Goal: Navigation & Orientation: Find specific page/section

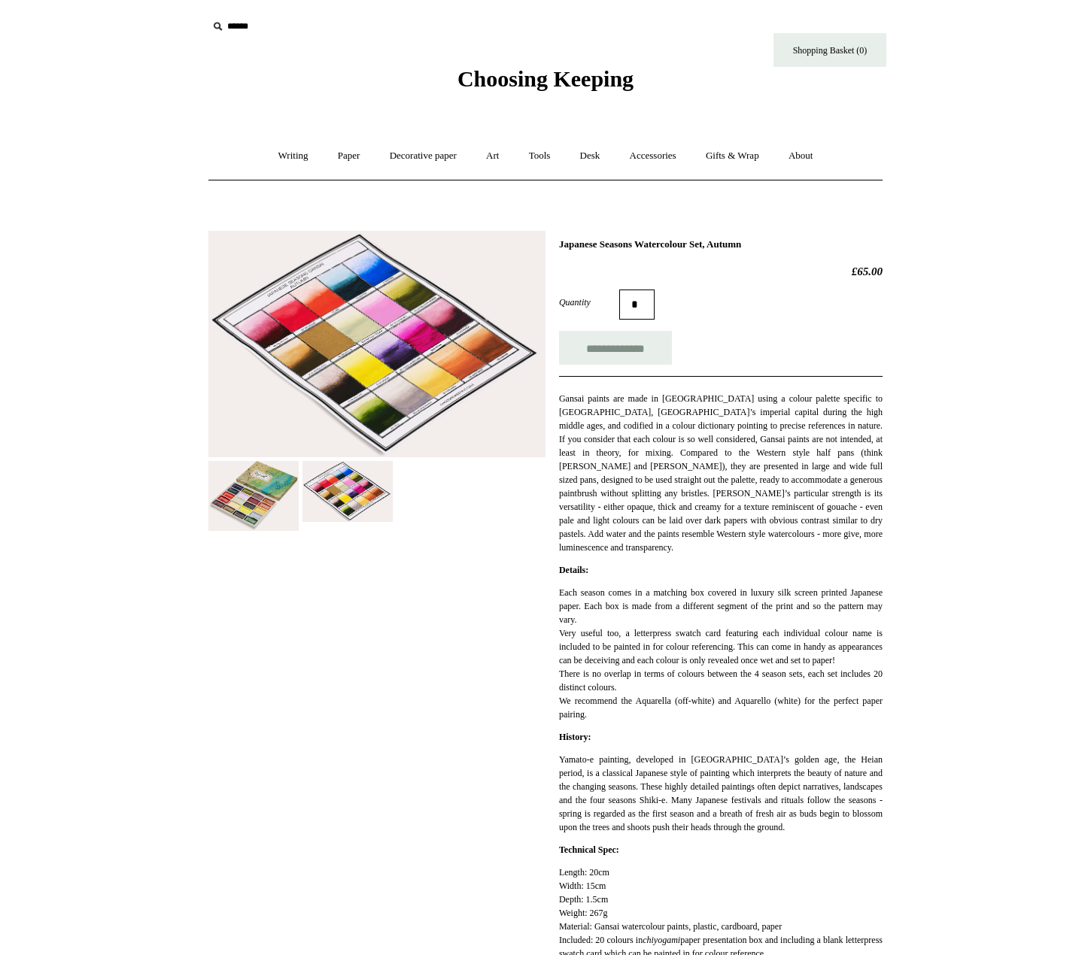
click at [232, 502] on img at bounding box center [253, 495] width 90 height 69
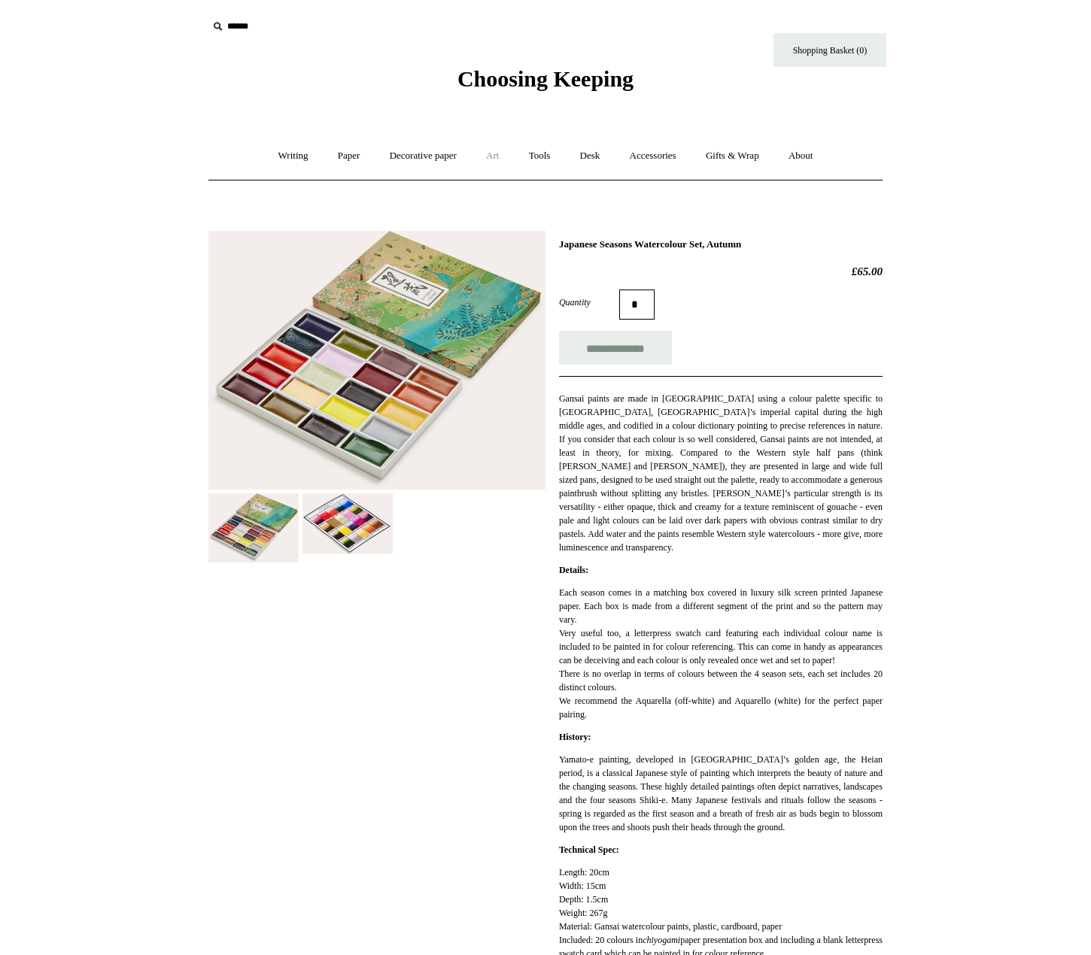
click at [496, 158] on link "Art +" at bounding box center [492, 156] width 40 height 40
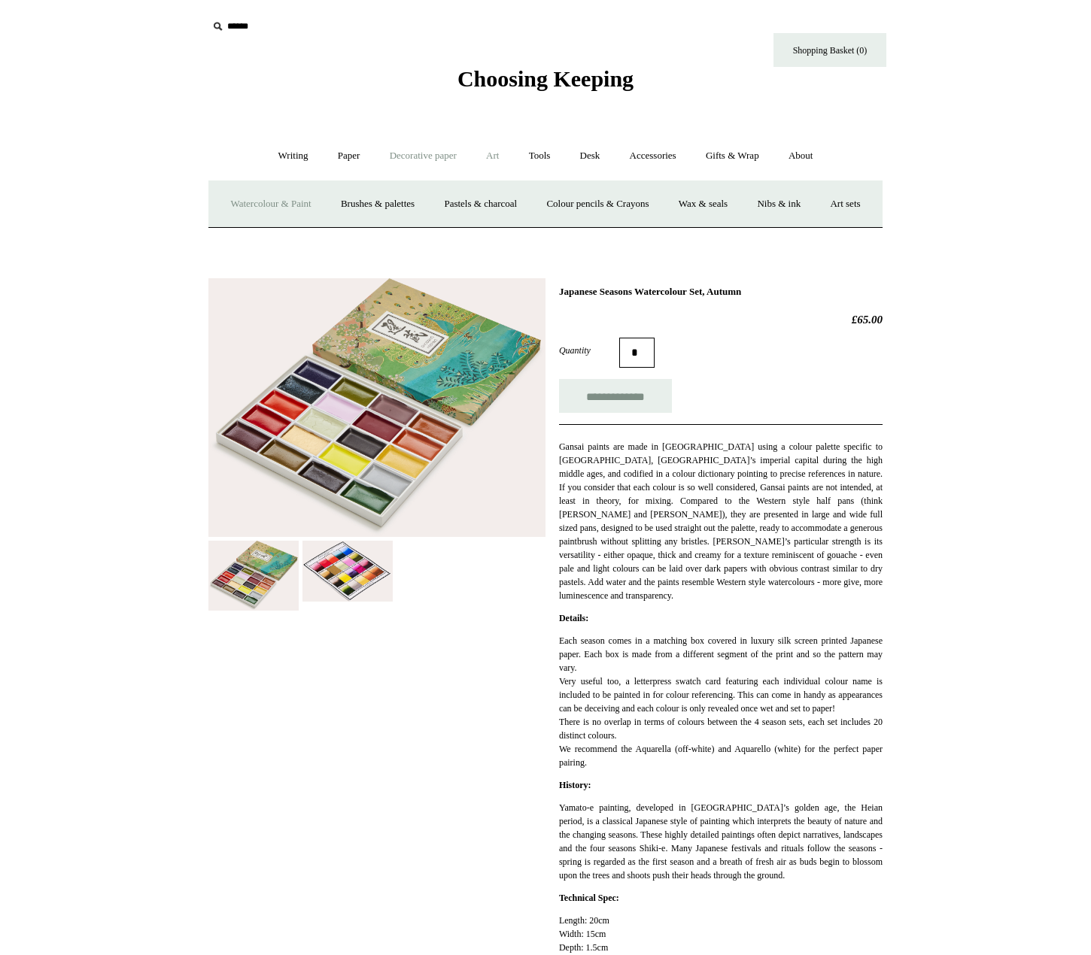
click at [421, 159] on link "Decorative paper +" at bounding box center [423, 156] width 94 height 40
click at [405, 212] on link "Wrapping & decoupage" at bounding box center [399, 204] width 120 height 40
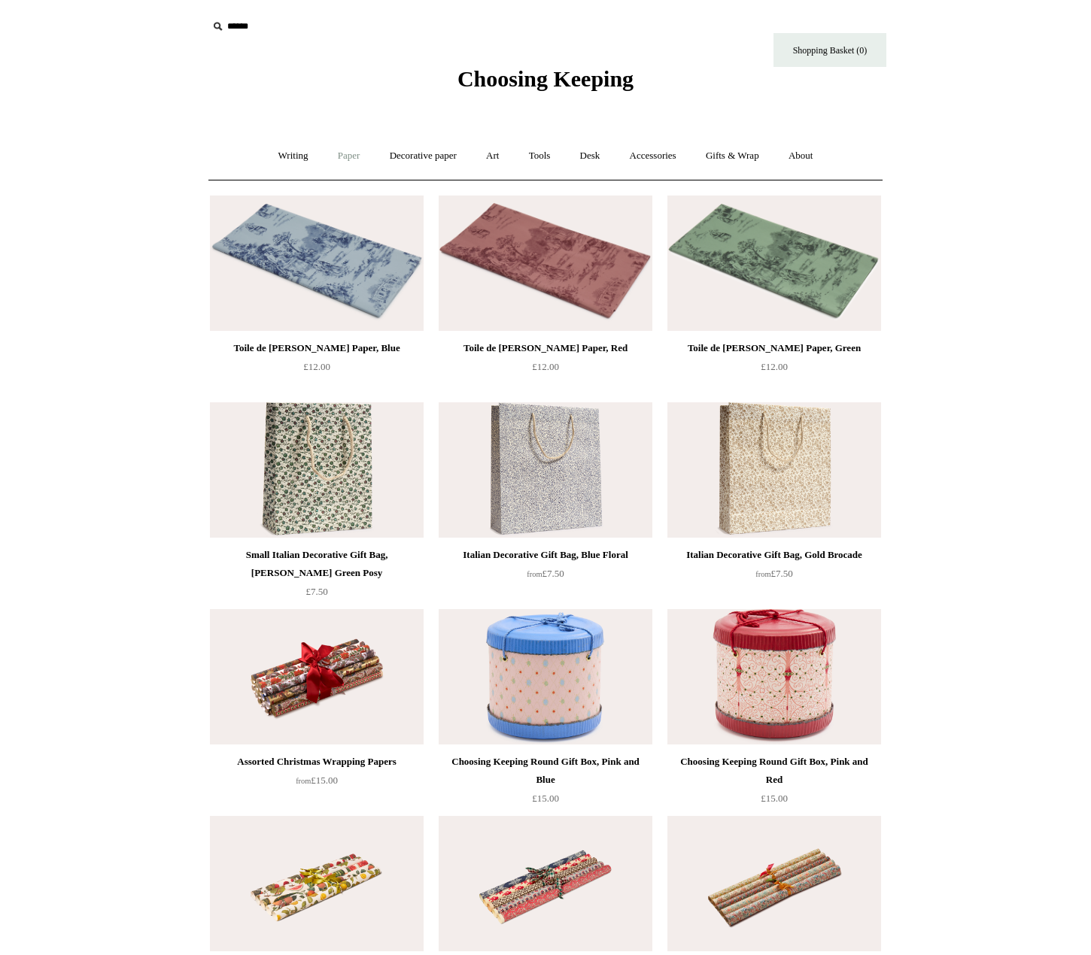
click at [339, 163] on link "Paper +" at bounding box center [349, 156] width 50 height 40
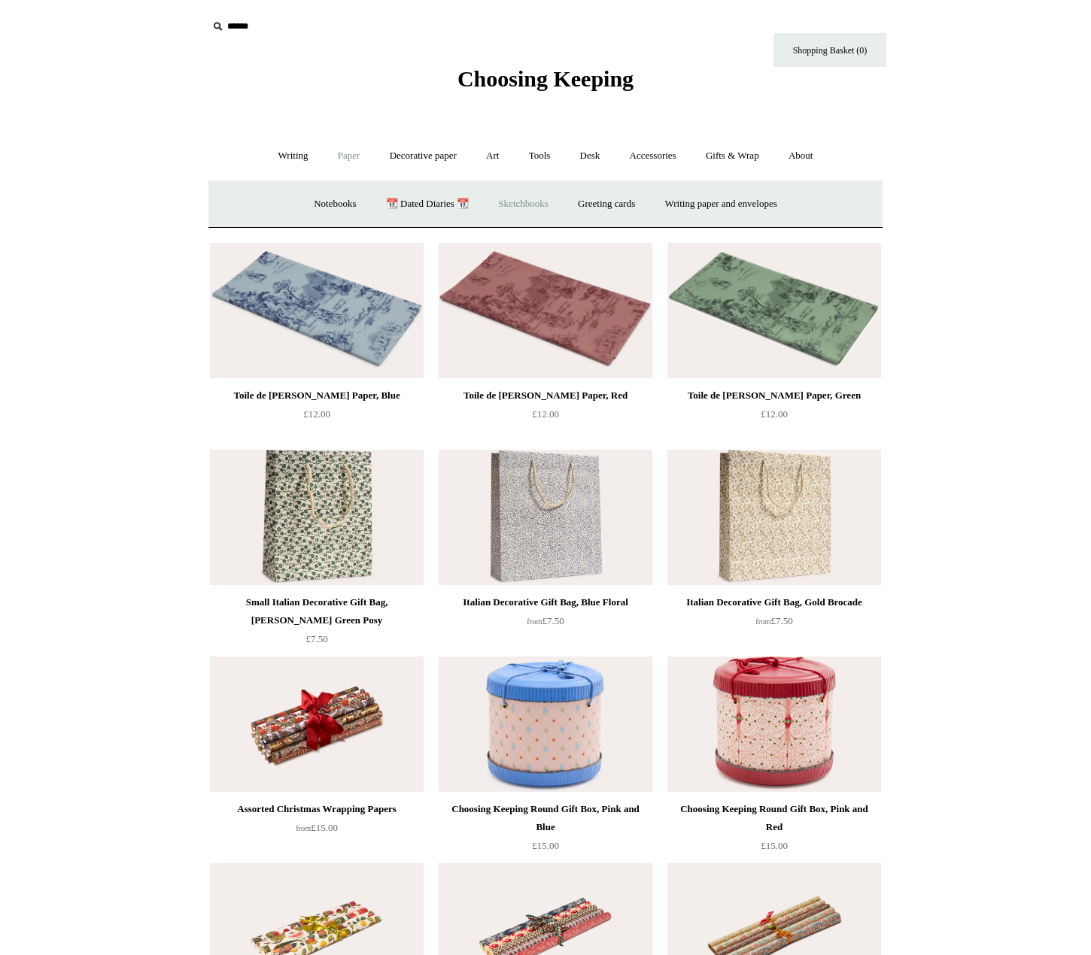
click at [514, 205] on link "Sketchbooks +" at bounding box center [522, 204] width 77 height 40
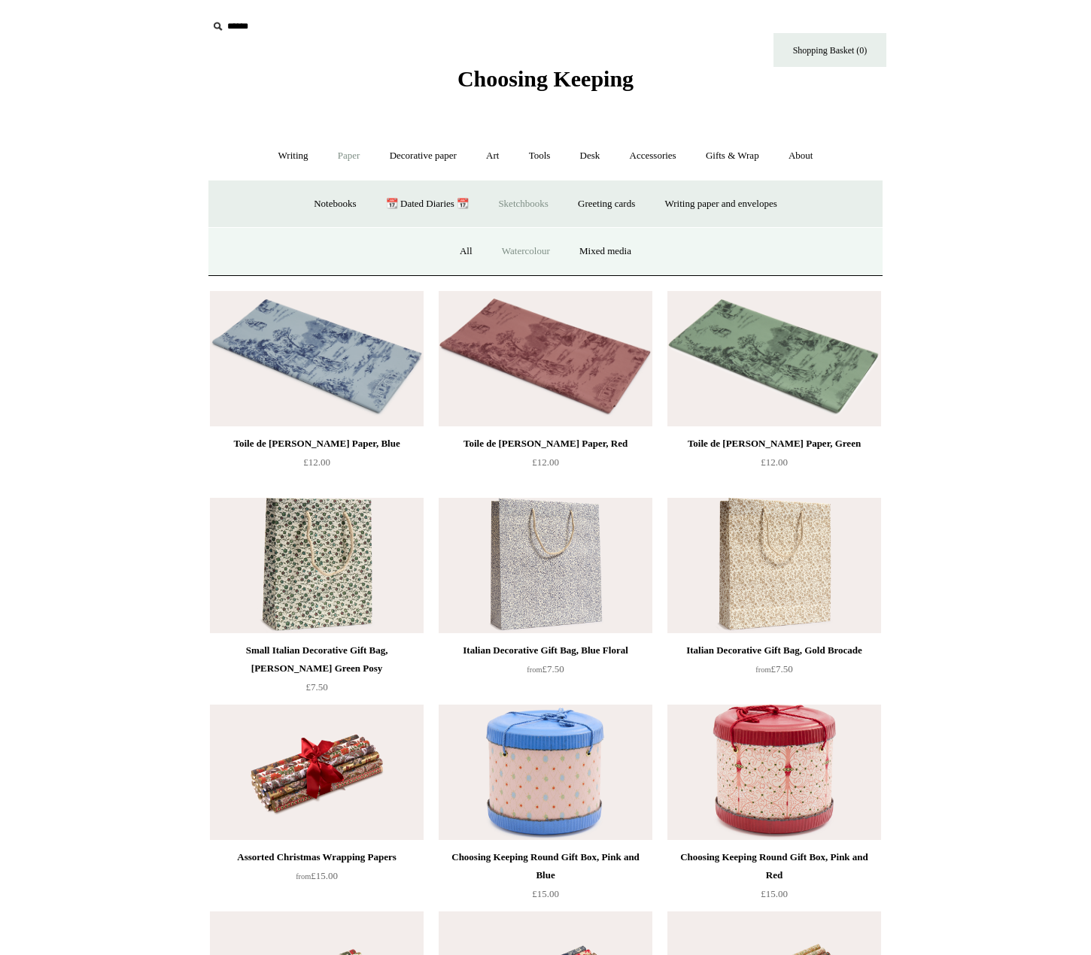
click at [539, 253] on link "Watercolour" at bounding box center [525, 252] width 75 height 40
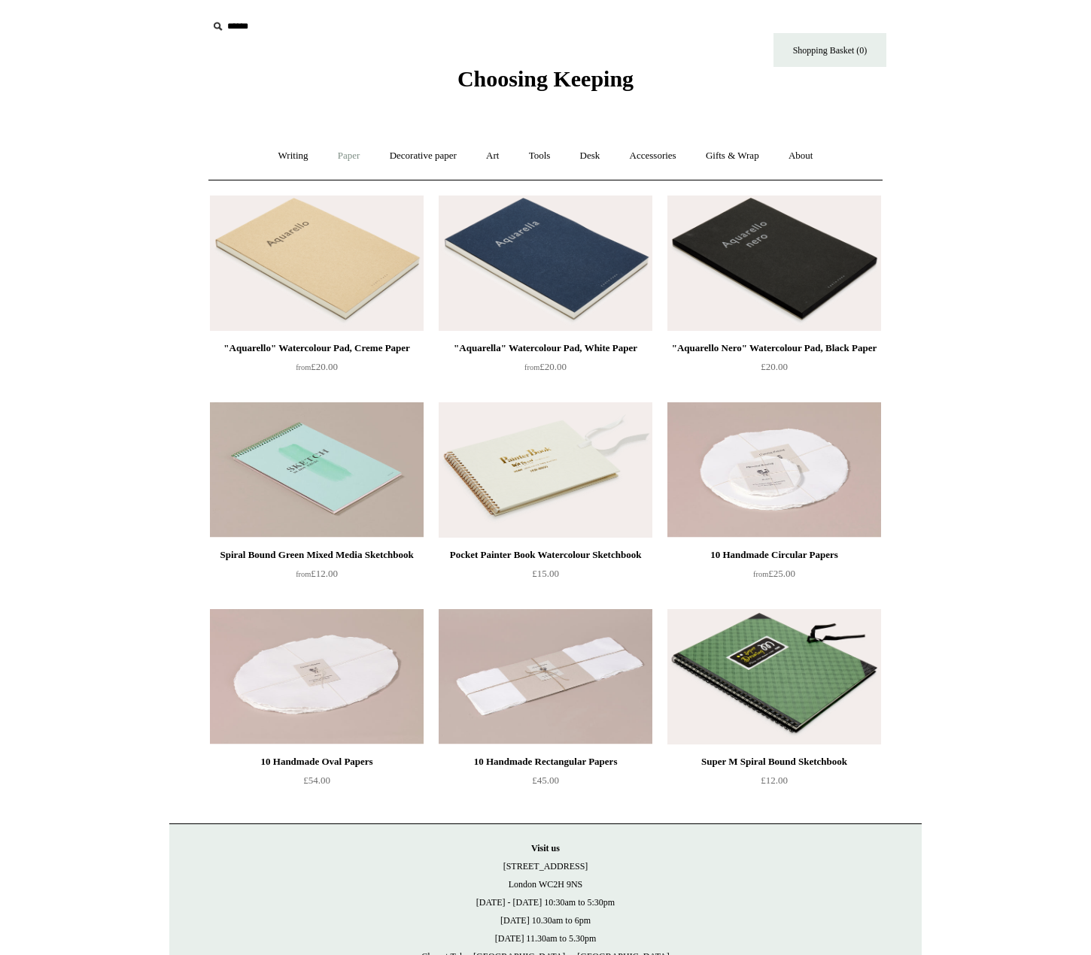
click at [344, 158] on link "Paper +" at bounding box center [349, 156] width 50 height 40
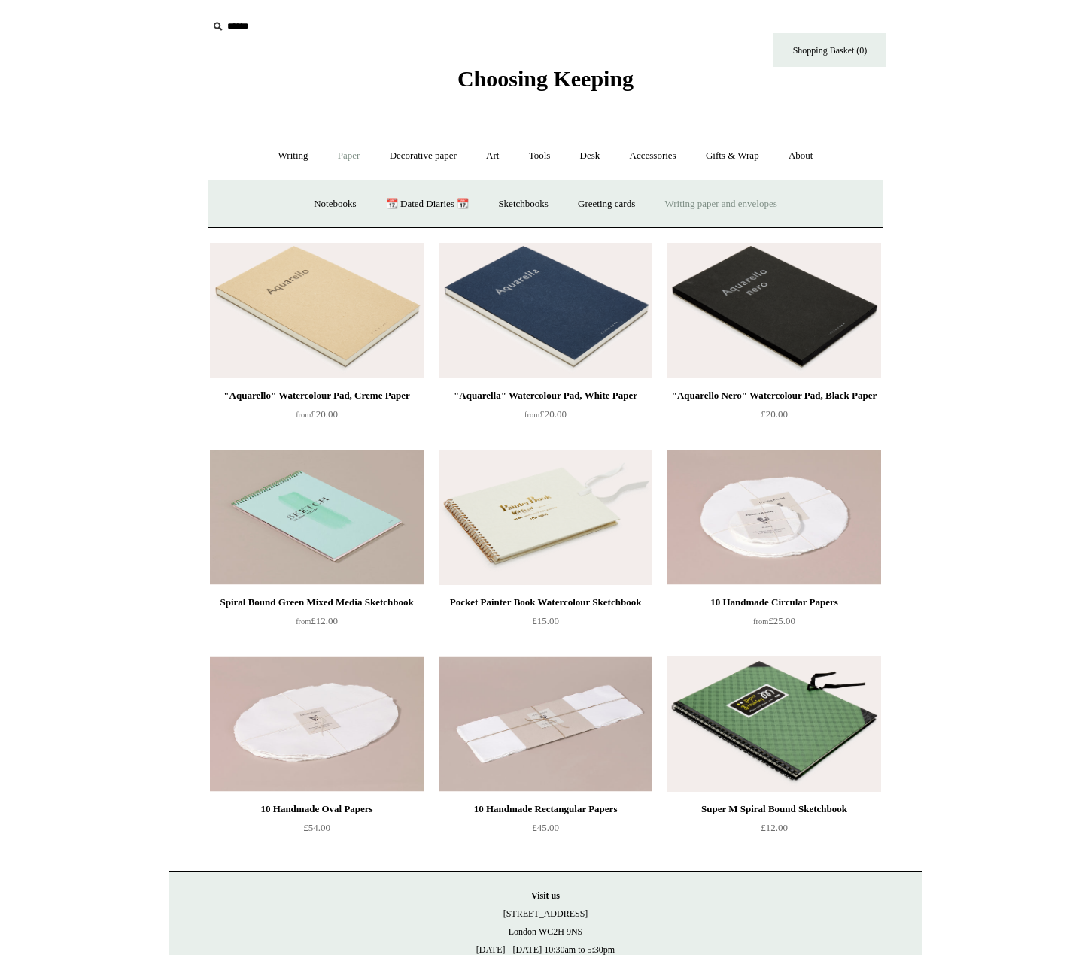
click at [702, 199] on link "Writing paper and envelopes +" at bounding box center [720, 204] width 139 height 40
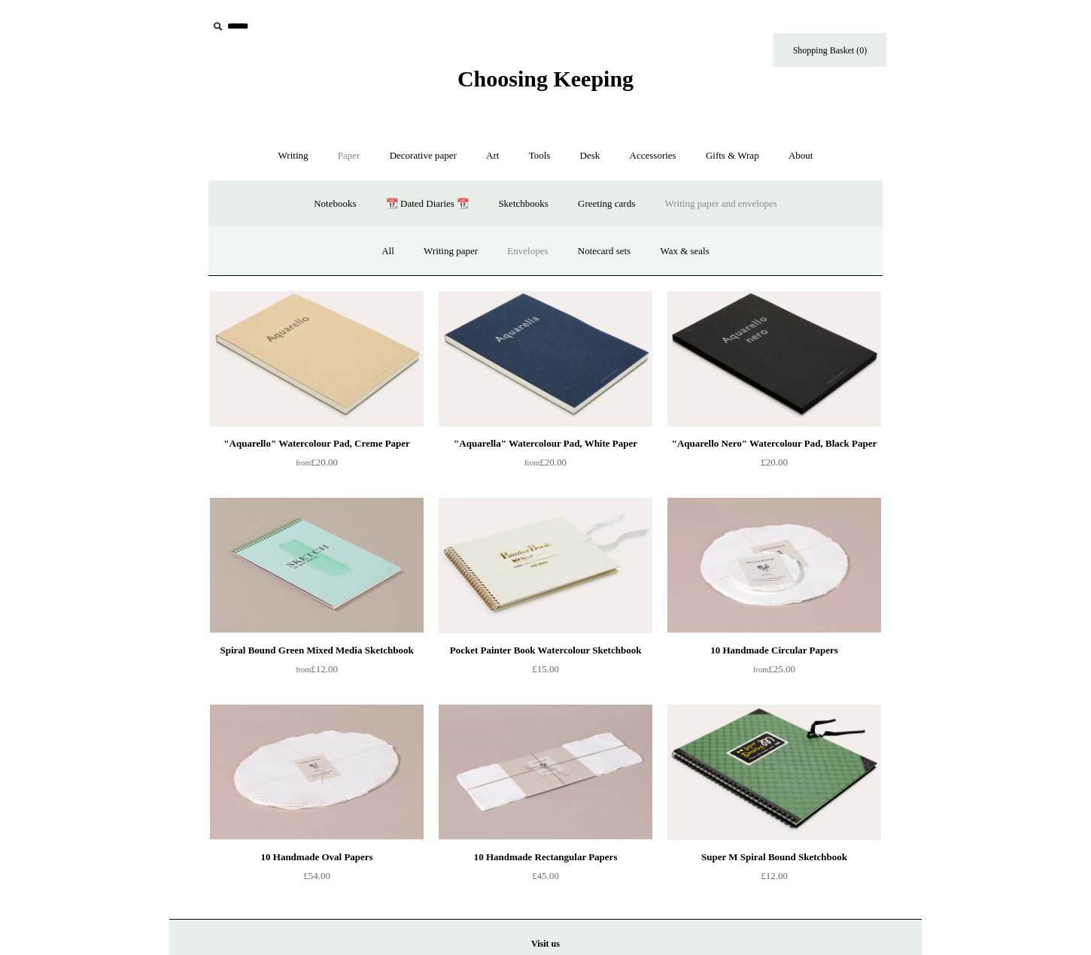
click at [530, 256] on link "Envelopes" at bounding box center [527, 252] width 68 height 40
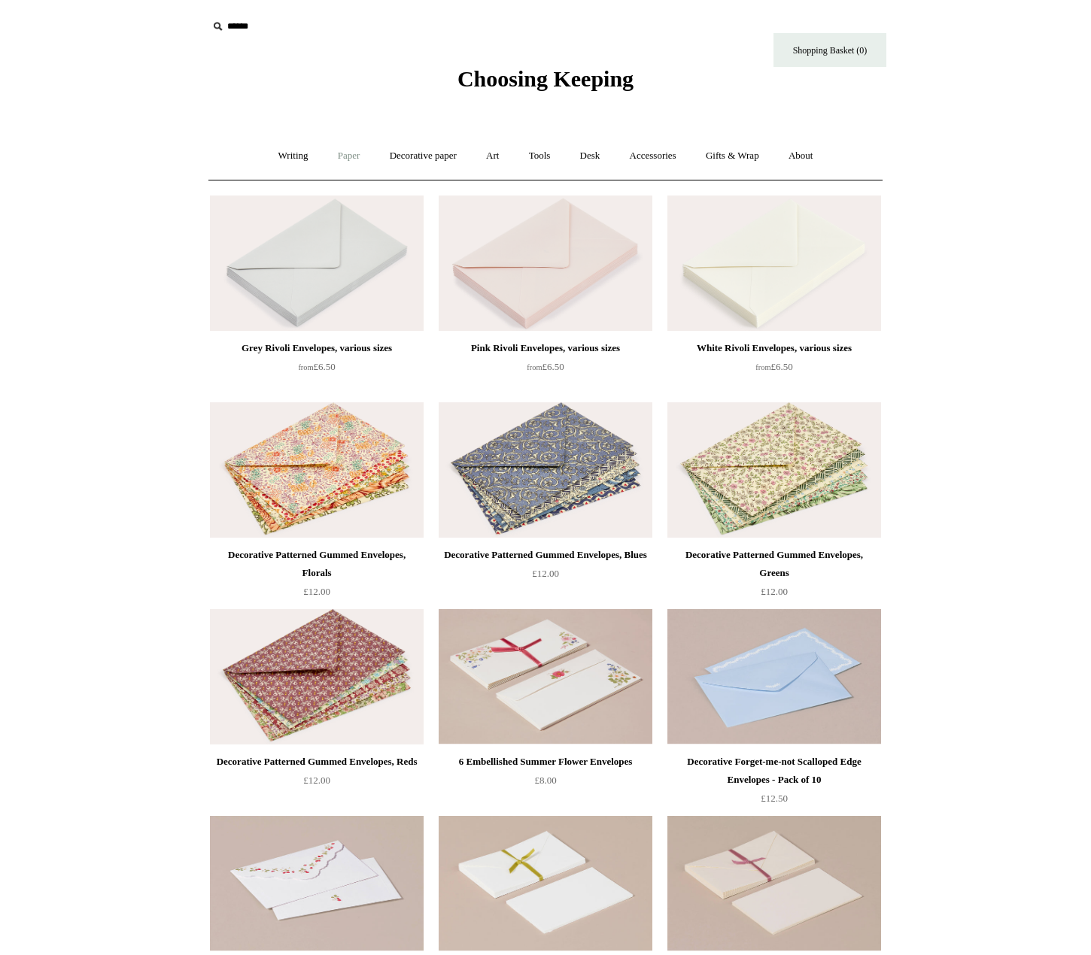
click at [338, 148] on link "Paper +" at bounding box center [349, 156] width 50 height 40
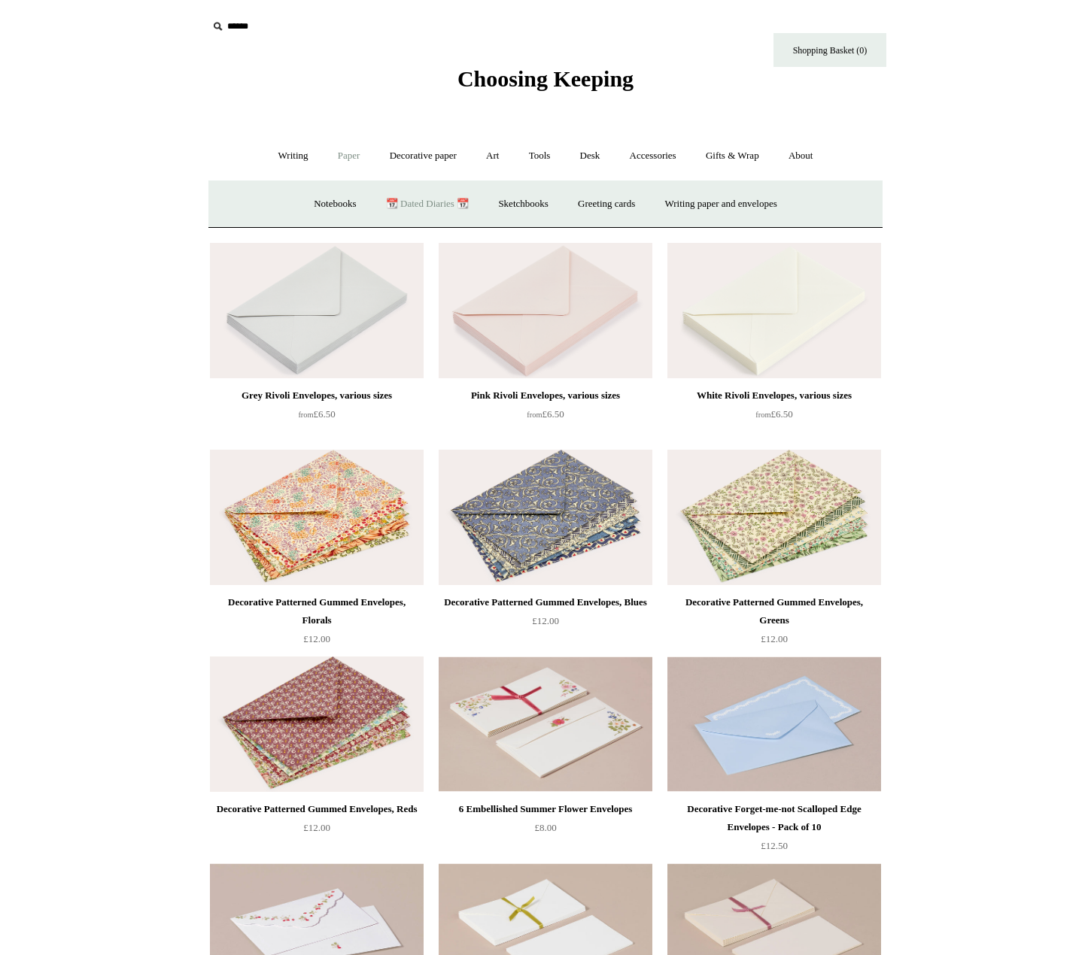
click at [405, 205] on link "📆 Dated Diaries 📆" at bounding box center [427, 204] width 110 height 40
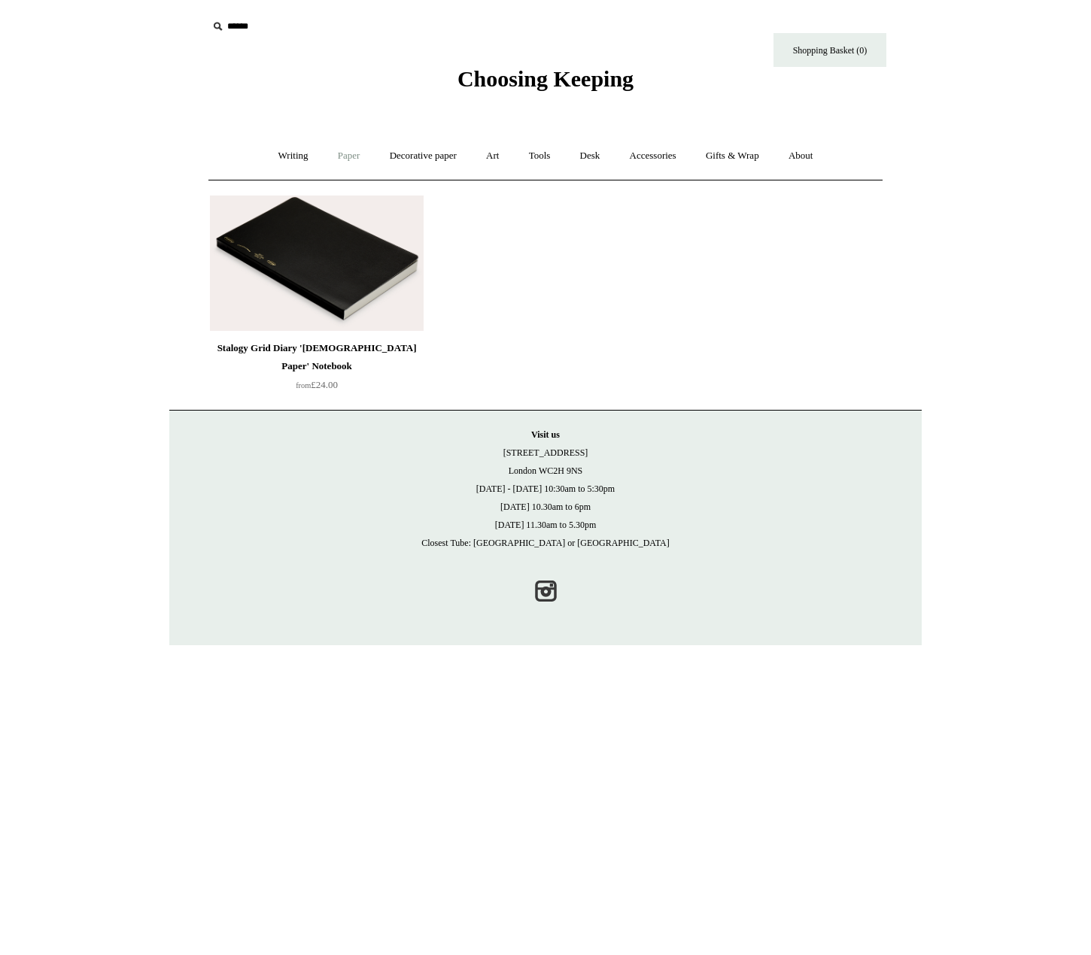
click at [360, 160] on link "Paper +" at bounding box center [349, 156] width 50 height 40
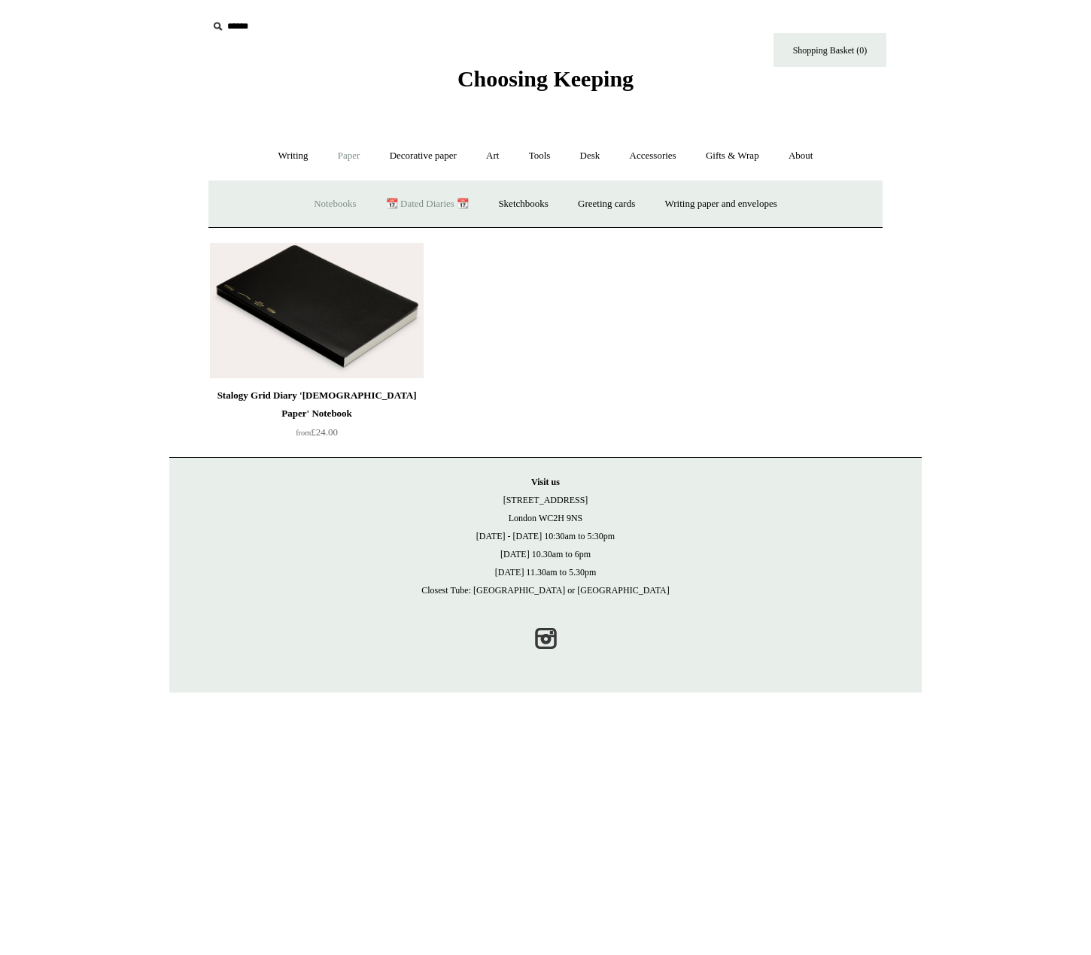
click at [323, 209] on link "Notebooks +" at bounding box center [334, 204] width 69 height 40
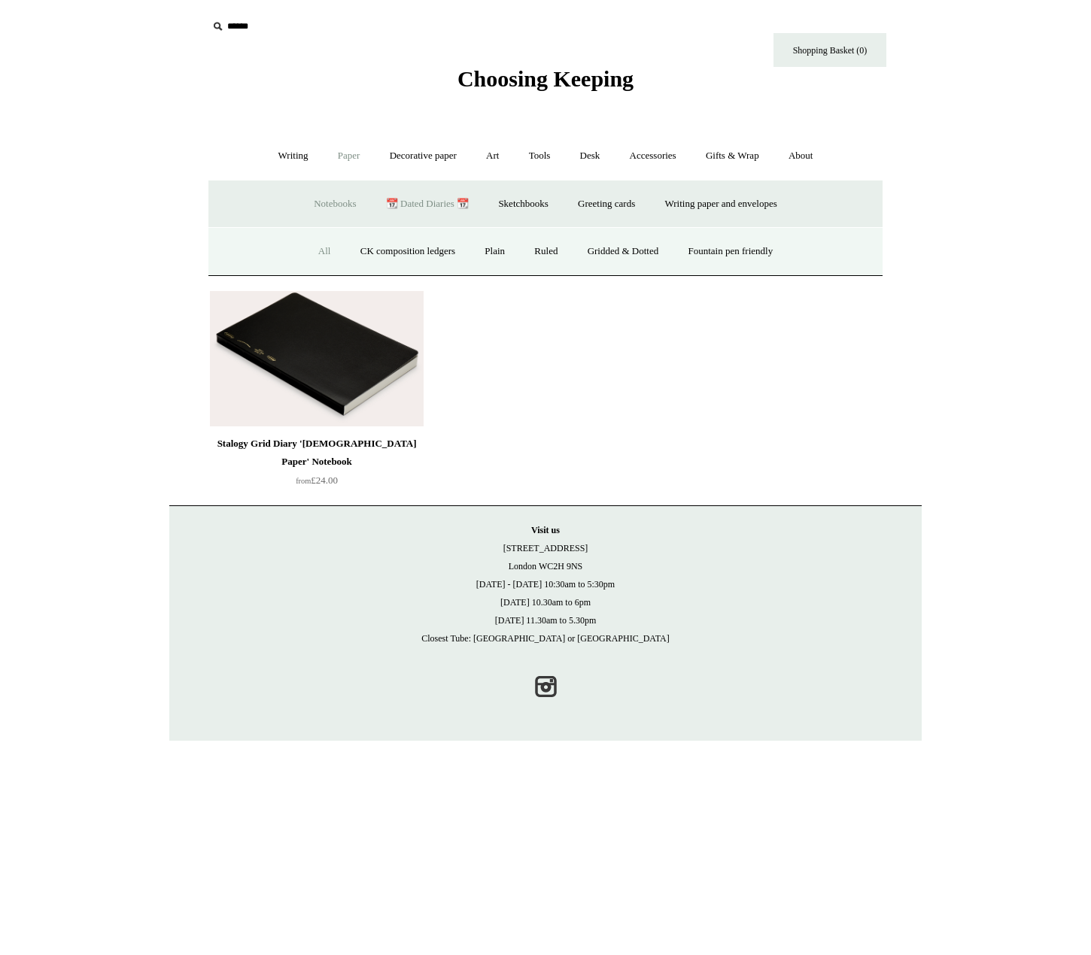
click at [314, 257] on link "All" at bounding box center [325, 252] width 40 height 40
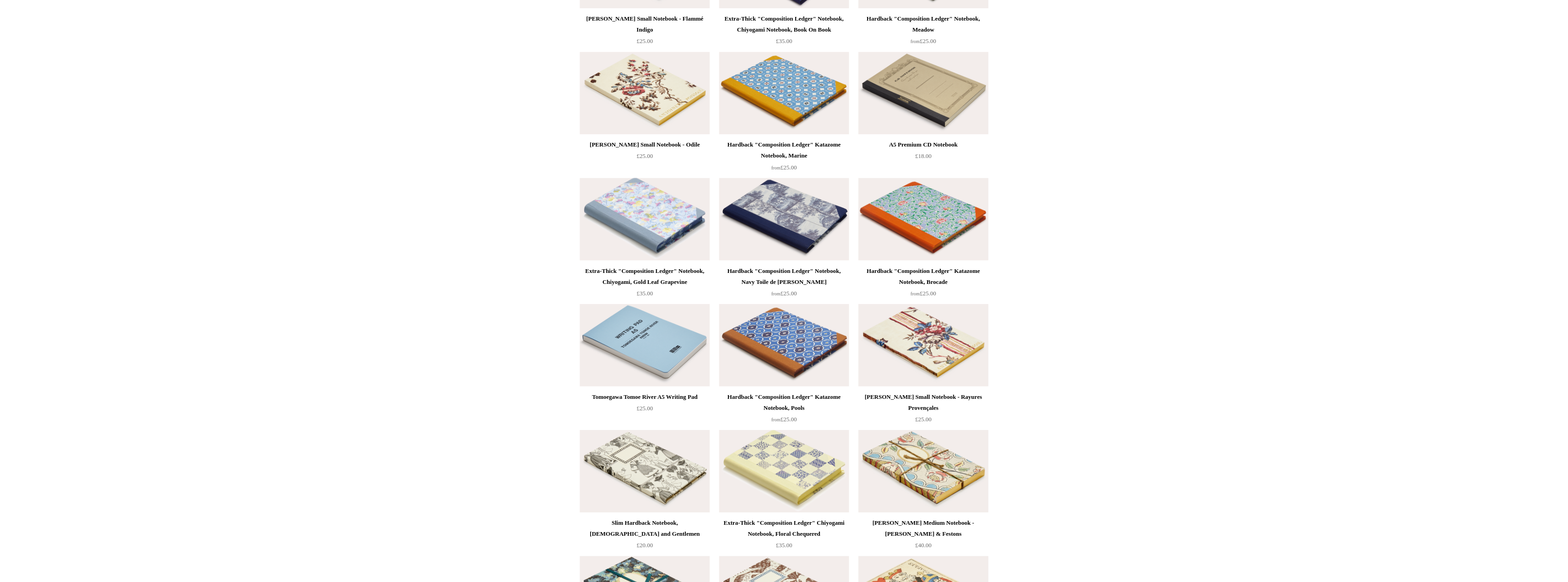
scroll to position [5357, 0]
